Goal: Transaction & Acquisition: Purchase product/service

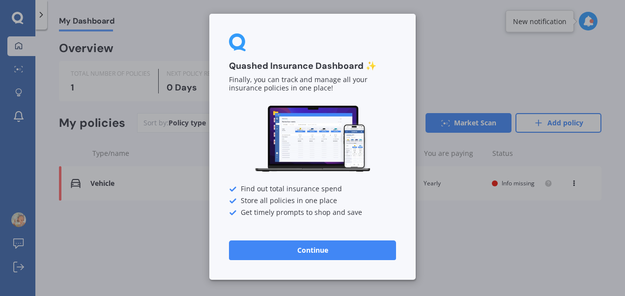
click at [270, 249] on button "Continue" at bounding box center [312, 250] width 167 height 20
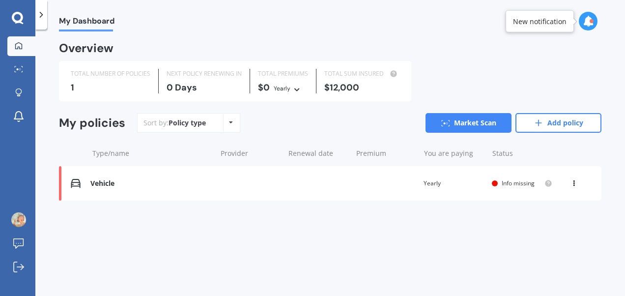
click at [534, 184] on span "Info missing" at bounding box center [518, 183] width 33 height 8
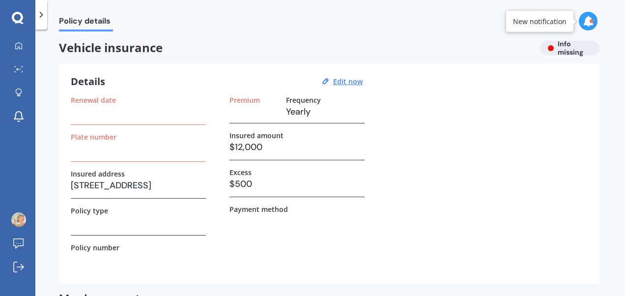
scroll to position [3, 0]
click at [90, 146] on h3 at bounding box center [138, 148] width 135 height 15
click at [353, 78] on u "Edit now" at bounding box center [347, 80] width 29 height 9
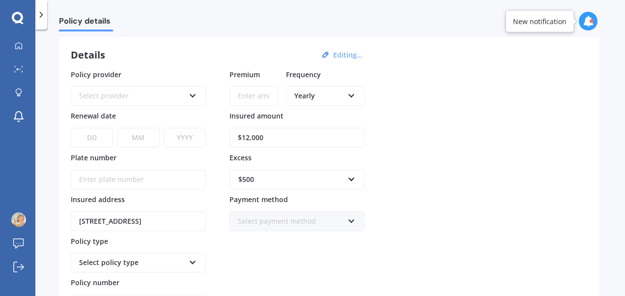
scroll to position [29, 0]
click at [141, 92] on div "Select provider" at bounding box center [132, 96] width 106 height 11
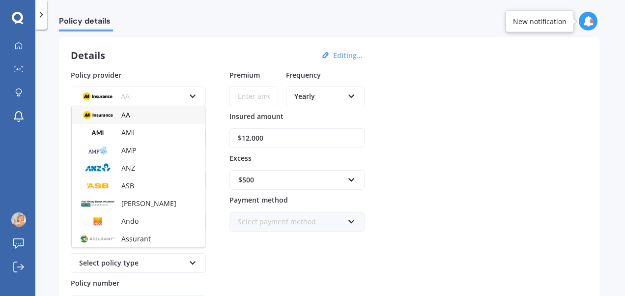
click at [141, 92] on div "AA" at bounding box center [132, 96] width 106 height 11
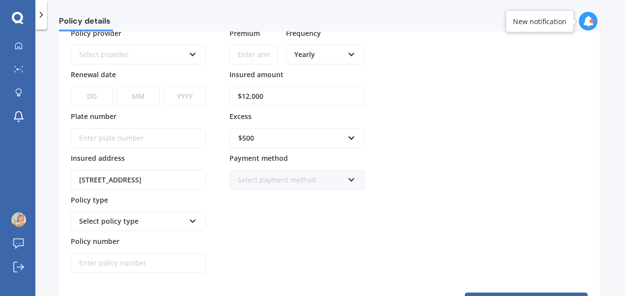
scroll to position [56, 0]
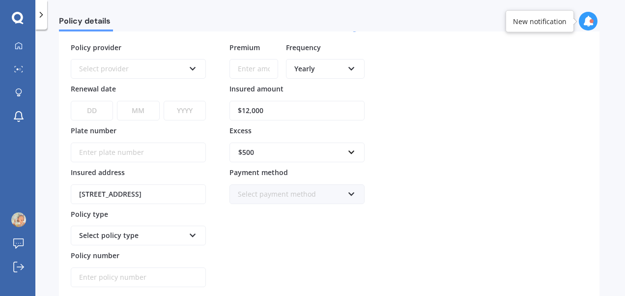
click at [89, 146] on input "Plate number" at bounding box center [138, 153] width 135 height 20
type input "RHY334"
click at [186, 231] on div "Select policy type" at bounding box center [138, 236] width 135 height 20
click at [193, 232] on icon at bounding box center [193, 233] width 8 height 7
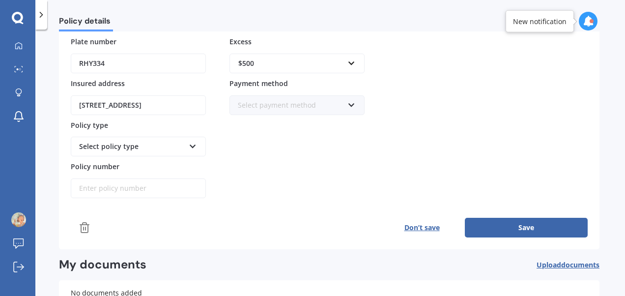
scroll to position [145, 0]
click at [190, 141] on icon at bounding box center [193, 144] width 8 height 7
click at [192, 142] on icon at bounding box center [193, 144] width 8 height 7
click at [264, 157] on div "Premium Frequency Yearly Yearly Six-Monthly Quarterly Monthly Fortnightly Weekl…" at bounding box center [296, 75] width 135 height 245
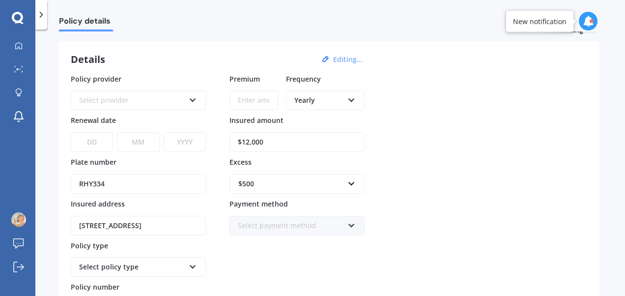
scroll to position [0, 0]
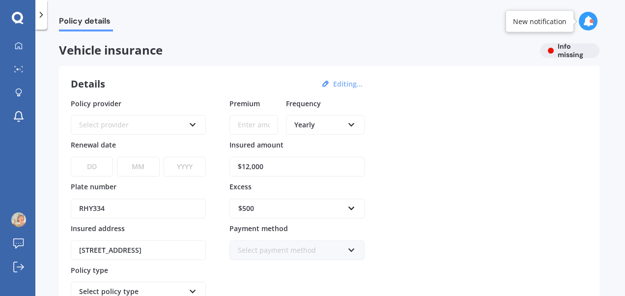
click at [339, 125] on div "Yearly" at bounding box center [318, 124] width 49 height 11
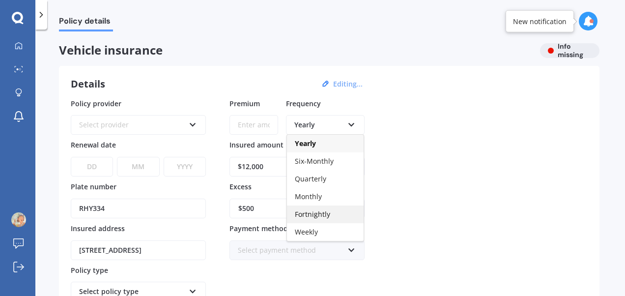
click at [331, 210] on div "Fortnightly" at bounding box center [325, 214] width 77 height 18
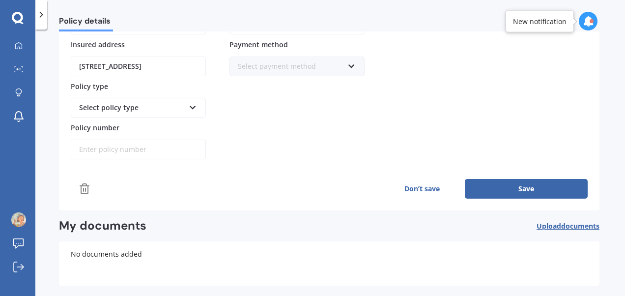
scroll to position [188, 0]
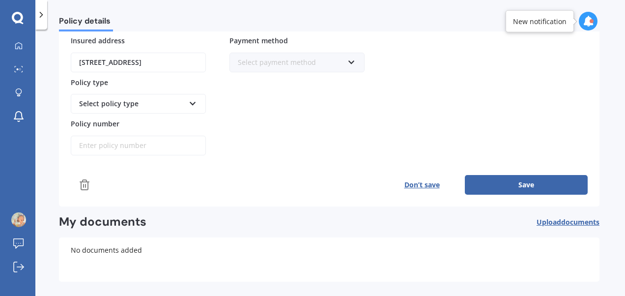
click at [519, 183] on button "Save" at bounding box center [526, 185] width 123 height 20
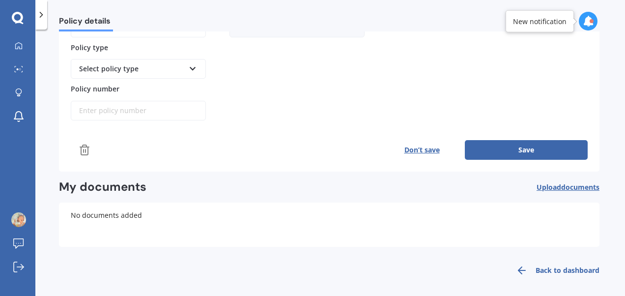
scroll to position [0, 0]
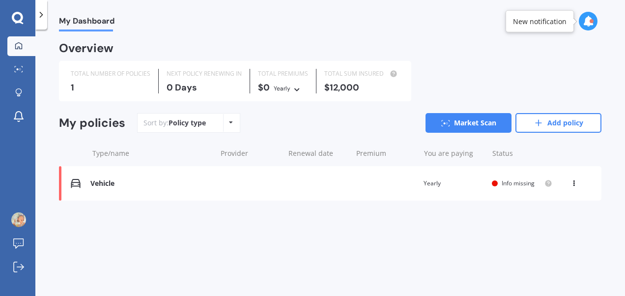
click at [578, 187] on div "View option View policy Delete" at bounding box center [575, 183] width 9 height 10
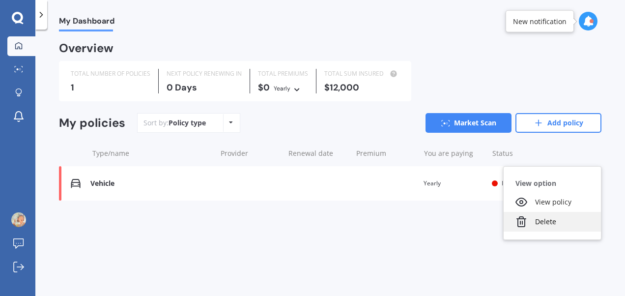
click at [557, 223] on div "Delete" at bounding box center [552, 222] width 97 height 20
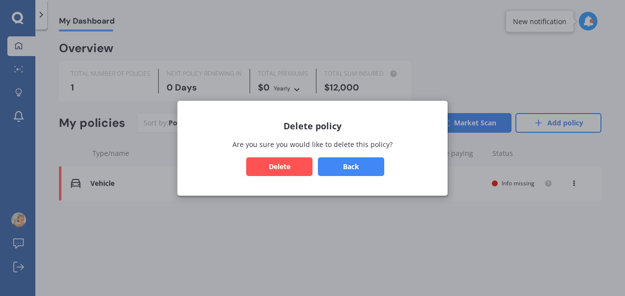
click at [296, 164] on button "Delete" at bounding box center [279, 166] width 66 height 19
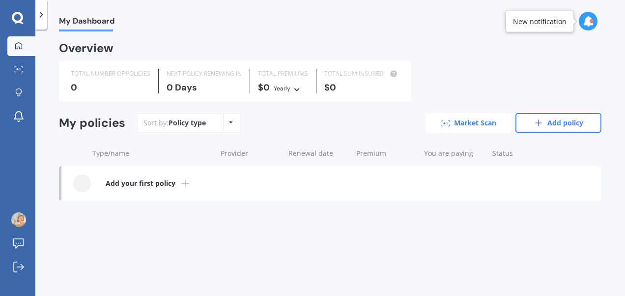
click at [471, 121] on link "Market Scan" at bounding box center [469, 123] width 86 height 20
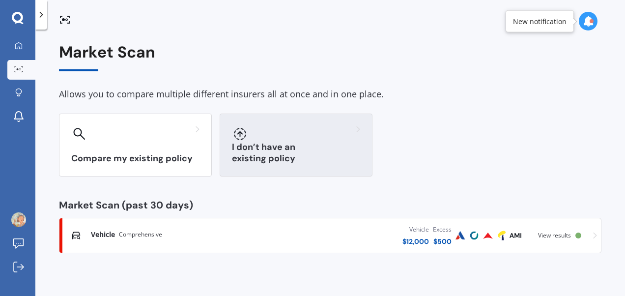
click at [317, 141] on div at bounding box center [296, 134] width 128 height 16
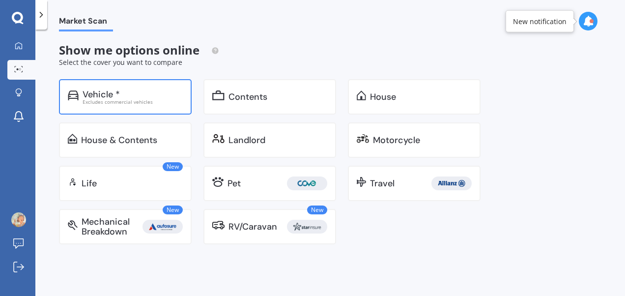
click at [136, 95] on div "Vehicle *" at bounding box center [133, 94] width 100 height 10
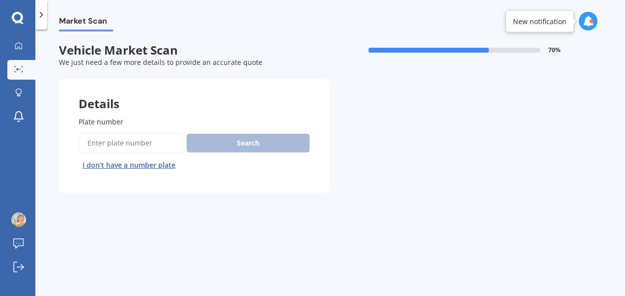
click at [121, 139] on input "Plate number" at bounding box center [131, 143] width 104 height 21
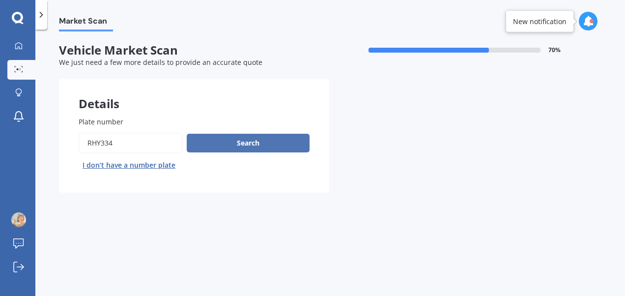
type input "rhy334"
click at [243, 144] on button "Search" at bounding box center [248, 143] width 123 height 19
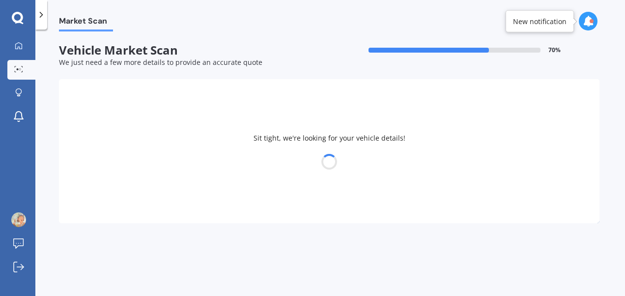
select select "HONDA"
select select "03"
select select "10"
select select "1996"
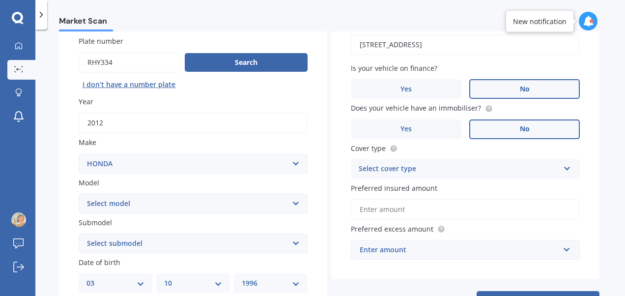
scroll to position [80, 0]
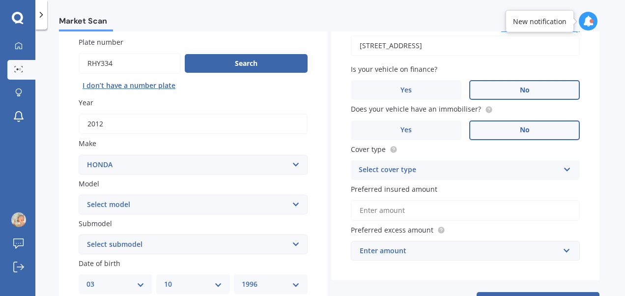
click at [145, 206] on select "Select model Accord Acty Acura Airwave Ascot Avancier Beat Capa City Civic Conc…" at bounding box center [193, 205] width 229 height 20
select select "CRX"
click at [79, 195] on select "Select model Accord Acty Acura Airwave Ascot Avancier Beat Capa City Civic Conc…" at bounding box center [193, 205] width 229 height 20
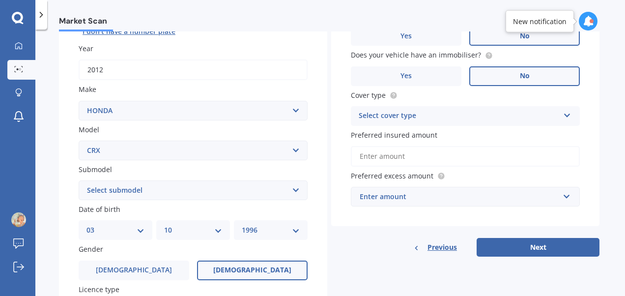
scroll to position [135, 0]
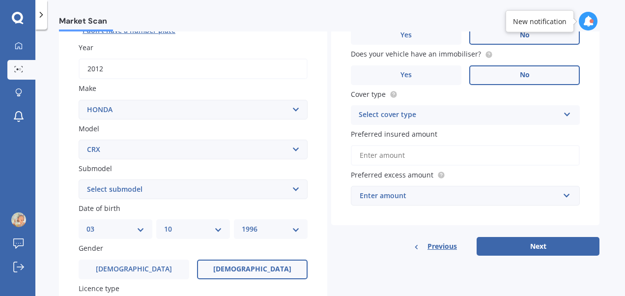
click at [120, 191] on select "Select submodel (All)" at bounding box center [193, 189] width 229 height 20
click at [132, 192] on select "Select submodel (All)" at bounding box center [193, 189] width 229 height 20
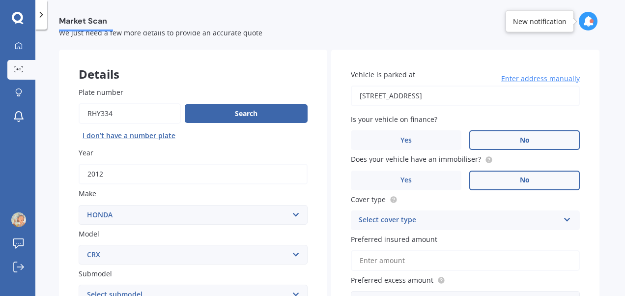
scroll to position [149, 0]
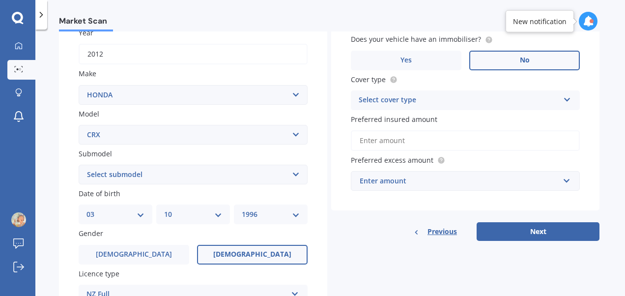
click at [457, 102] on div "Select cover type" at bounding box center [459, 100] width 200 height 12
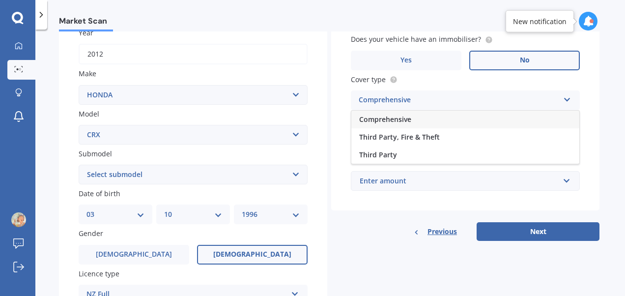
click at [400, 114] on div "Comprehensive" at bounding box center [465, 120] width 228 height 18
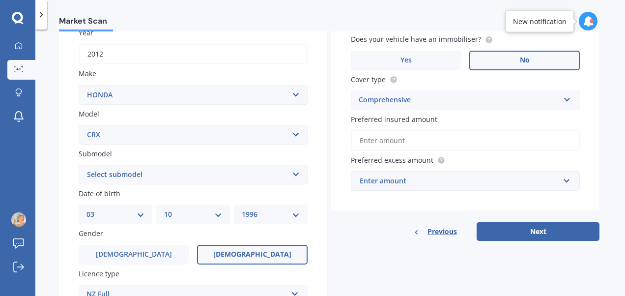
click at [397, 143] on input "Preferred insured amount" at bounding box center [465, 140] width 229 height 21
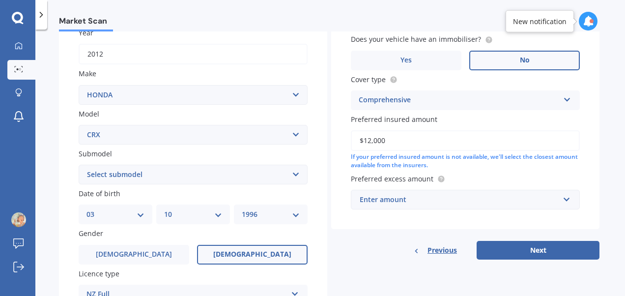
type input "$12,000"
click at [431, 194] on input "text" at bounding box center [462, 199] width 220 height 19
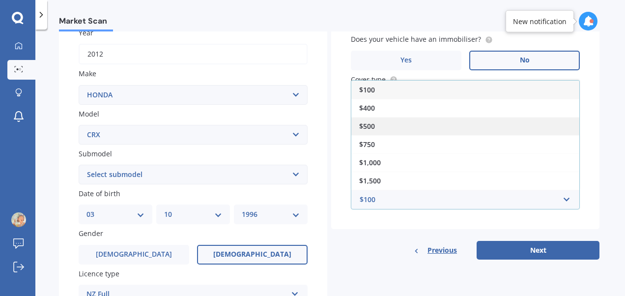
click at [379, 125] on div "$500" at bounding box center [465, 126] width 228 height 18
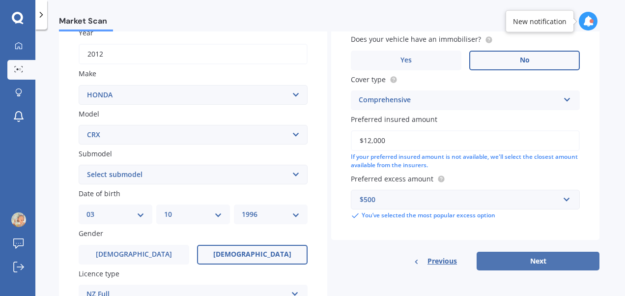
click at [515, 259] on button "Next" at bounding box center [538, 261] width 123 height 19
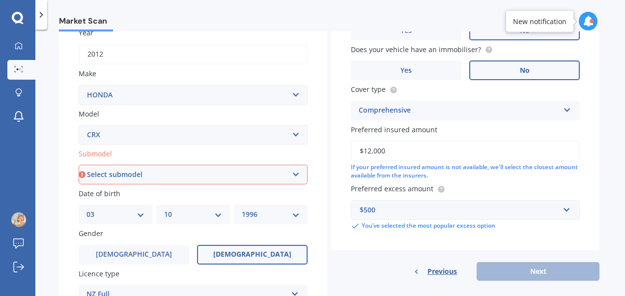
click at [232, 180] on select "Select submodel (All)" at bounding box center [193, 175] width 229 height 20
select select "(ALL)"
click at [79, 165] on select "Select submodel (All)" at bounding box center [193, 175] width 229 height 20
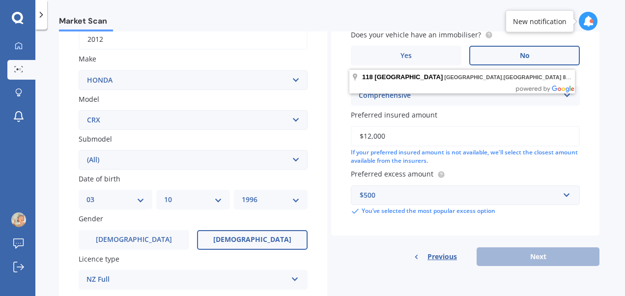
scroll to position [164, 0]
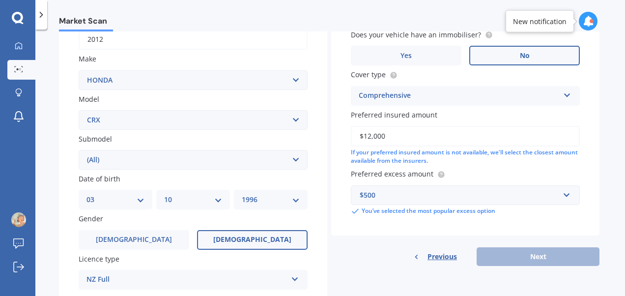
type input "[STREET_ADDRESS]"
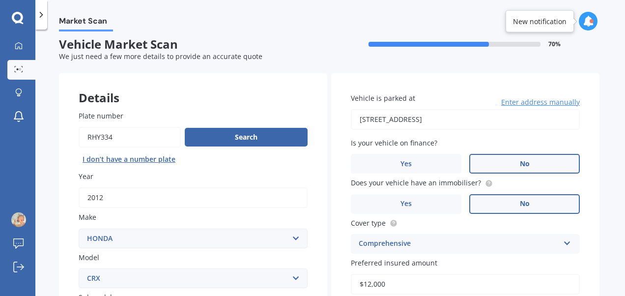
scroll to position [0, 0]
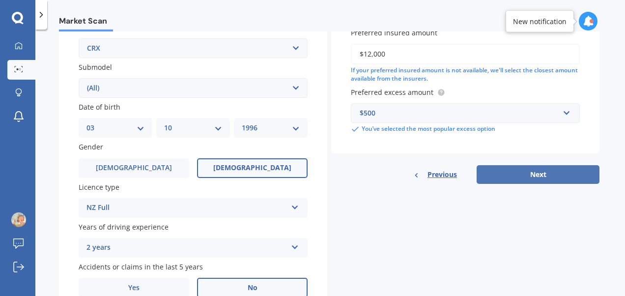
click at [534, 173] on button "Next" at bounding box center [538, 174] width 123 height 19
select select "03"
select select "10"
select select "1996"
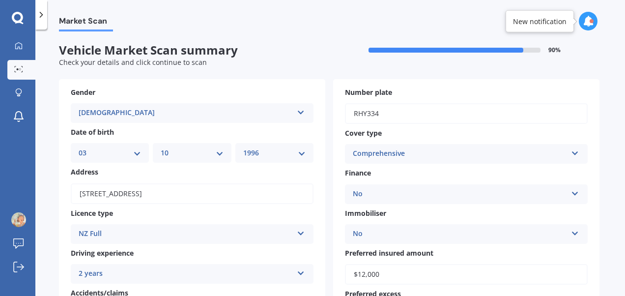
scroll to position [212, 0]
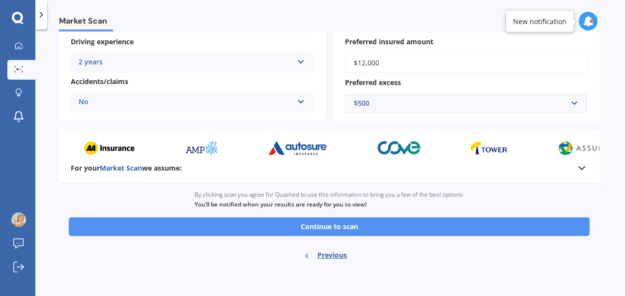
click at [317, 224] on button "Continue to scan" at bounding box center [329, 226] width 521 height 19
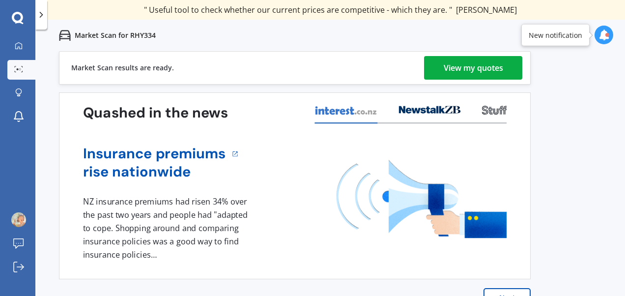
click at [451, 64] on div "View my quotes" at bounding box center [473, 68] width 59 height 24
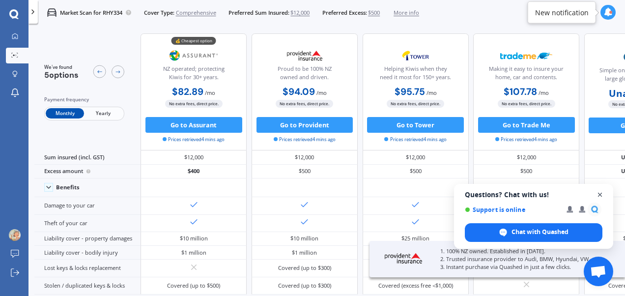
click at [600, 193] on span "Open chat" at bounding box center [600, 195] width 12 height 12
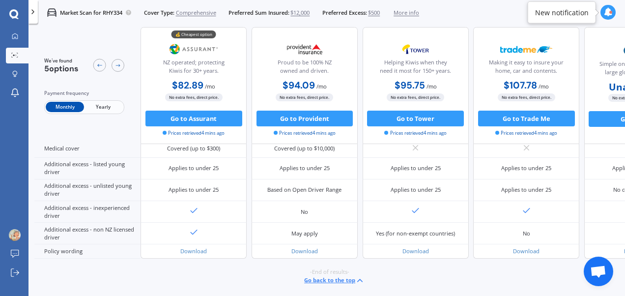
scroll to position [473, 0]
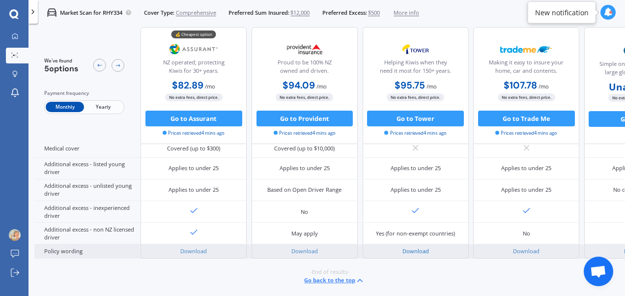
click at [428, 248] on link "Download" at bounding box center [415, 250] width 27 height 7
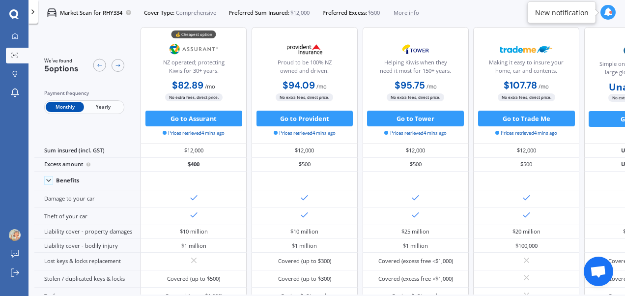
scroll to position [8, 0]
click at [96, 103] on span "Yearly" at bounding box center [103, 107] width 38 height 10
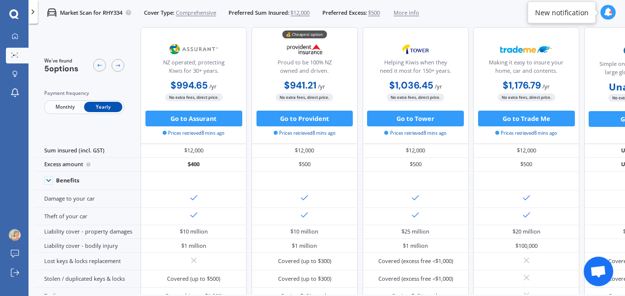
click at [67, 102] on span "Monthly" at bounding box center [65, 107] width 38 height 10
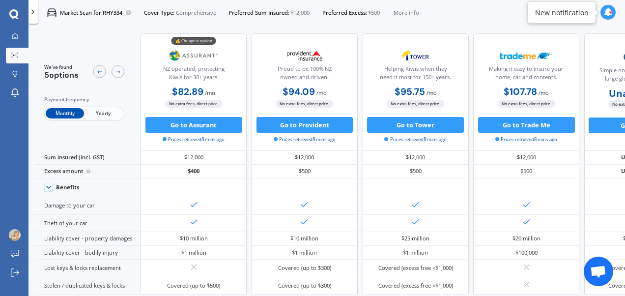
scroll to position [13, 0]
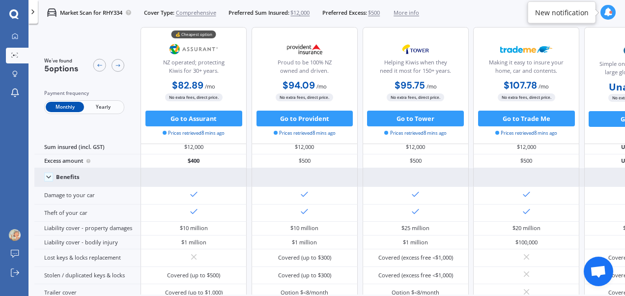
click at [45, 177] on icon at bounding box center [49, 177] width 8 height 8
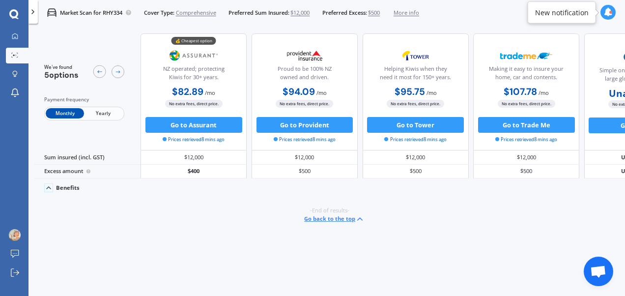
click at [48, 189] on icon at bounding box center [49, 188] width 8 height 8
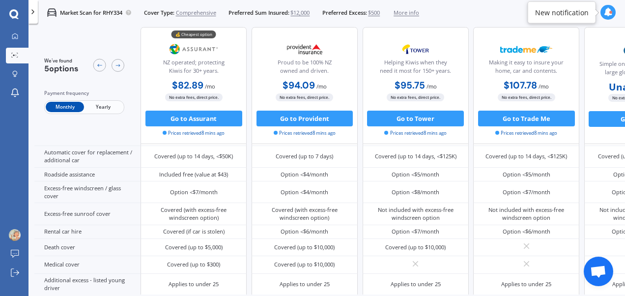
scroll to position [328, 0]
click at [407, 14] on span "More info" at bounding box center [407, 13] width 26 height 8
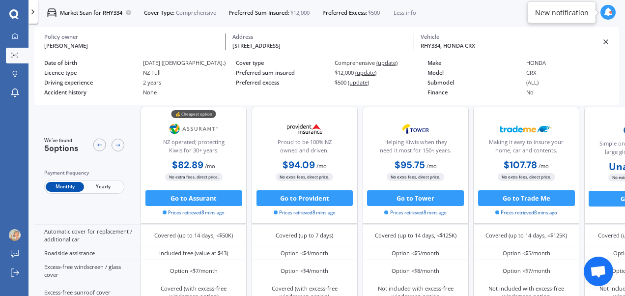
click at [415, 12] on span "Less info" at bounding box center [405, 13] width 23 height 8
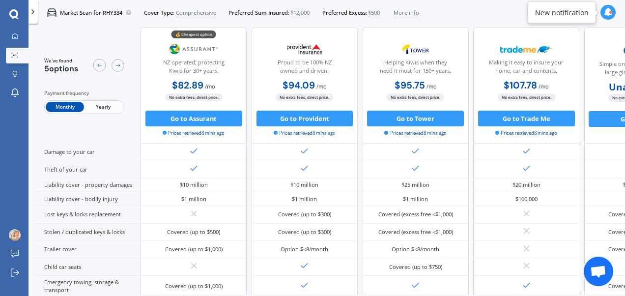
scroll to position [0, 0]
